Goal: Find contact information: Find contact information

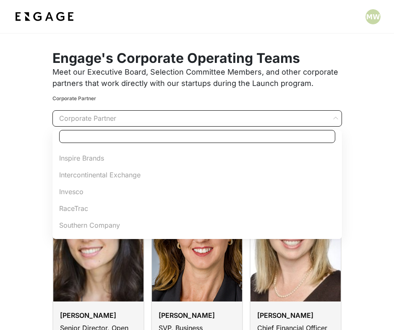
scroll to position [199, 0]
click at [100, 226] on span "Wellstar" at bounding box center [197, 227] width 276 height 10
type input "Wellstar"
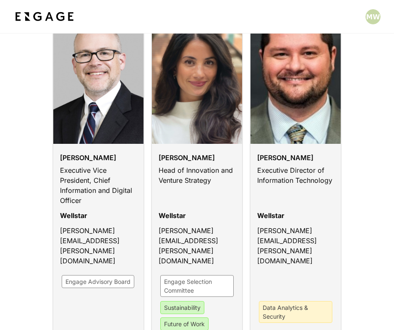
scroll to position [159, 0]
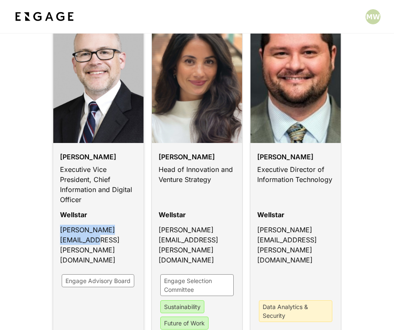
drag, startPoint x: 64, startPoint y: 239, endPoint x: 58, endPoint y: 230, distance: 11.4
click at [58, 230] on div "Hank Capps Executive Vice President, Chief Information and Digital Officer Well…" at bounding box center [98, 270] width 90 height 255
copy p "hank.capps@wellstar.org"
click at [171, 241] on p "jaimie.clark@wellstar.org" at bounding box center [197, 247] width 77 height 45
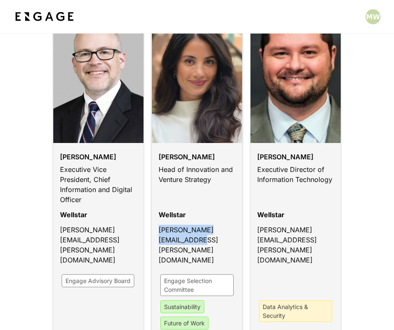
drag, startPoint x: 176, startPoint y: 241, endPoint x: 152, endPoint y: 229, distance: 27.4
click at [152, 229] on div "Jaimie Clark Head of Innovation and Venture Strategy Wellstar jaimie.clark@well…" at bounding box center [197, 270] width 90 height 255
copy p "jaimie.clark@wellstar.org"
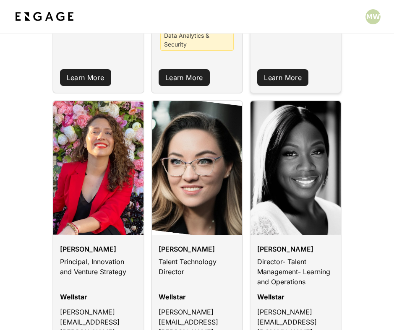
scroll to position [497, 0]
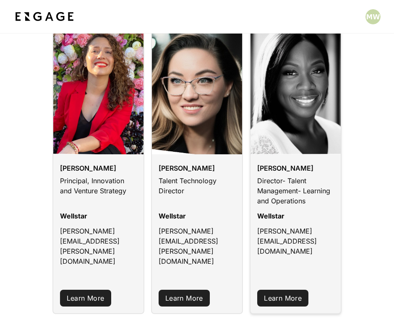
scroll to position [571, 0]
